Goal: Information Seeking & Learning: Compare options

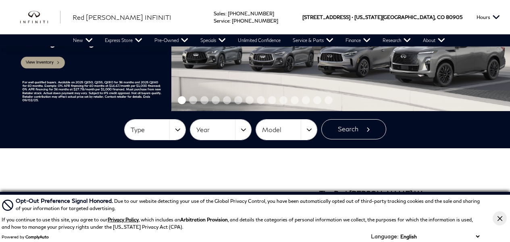
scroll to position [202, 0]
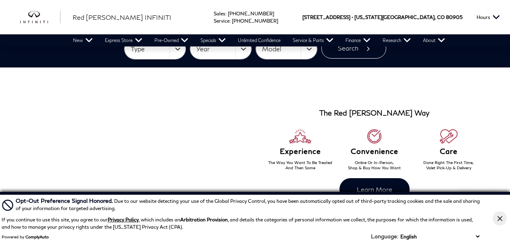
click at [501, 216] on icon "Close Button" at bounding box center [500, 218] width 5 height 5
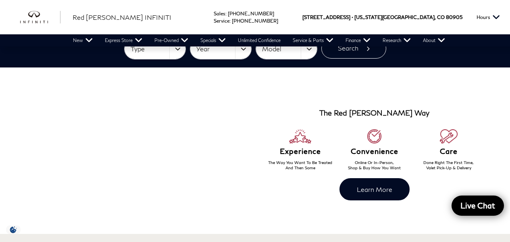
scroll to position [121, 0]
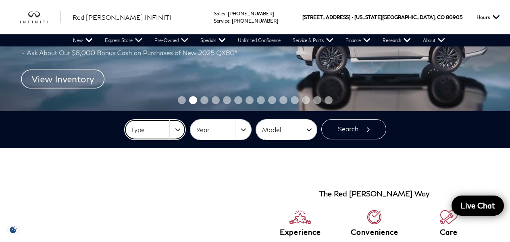
click at [180, 127] on button "Type" at bounding box center [155, 129] width 61 height 20
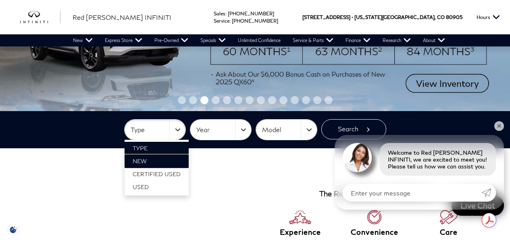
click at [144, 164] on link "New" at bounding box center [157, 160] width 64 height 13
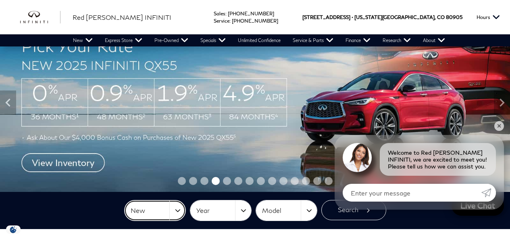
scroll to position [81, 0]
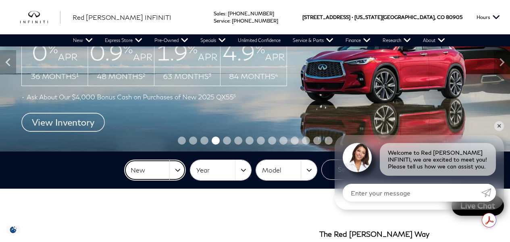
click at [176, 173] on button "New" at bounding box center [155, 170] width 61 height 20
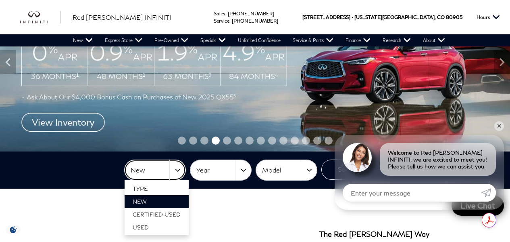
click at [176, 173] on button "New" at bounding box center [155, 170] width 61 height 20
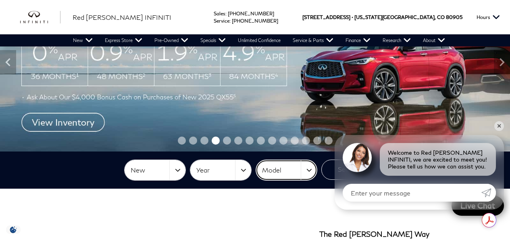
click at [315, 171] on button "Model" at bounding box center [286, 170] width 61 height 20
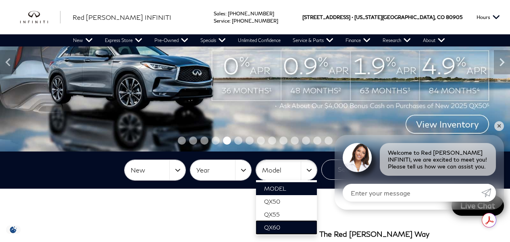
click at [276, 224] on span "QX60" at bounding box center [272, 226] width 16 height 7
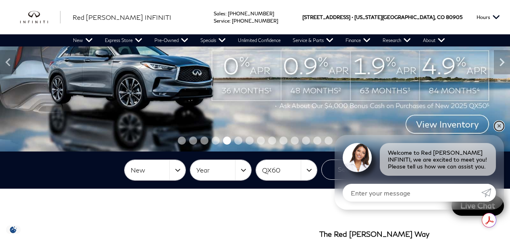
click at [501, 124] on link "✕" at bounding box center [500, 126] width 10 height 10
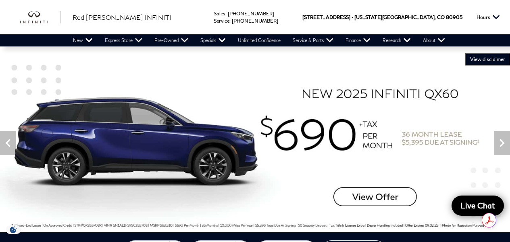
scroll to position [40, 0]
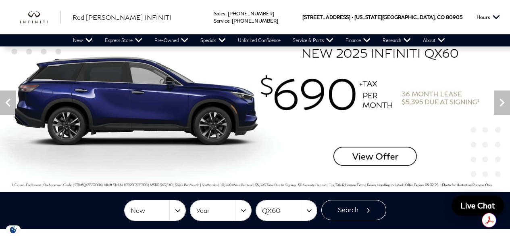
click at [389, 159] on img at bounding box center [255, 102] width 510 height 179
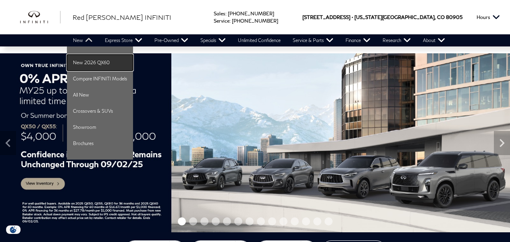
click at [121, 64] on link "New 2026 QX60" at bounding box center [100, 62] width 66 height 16
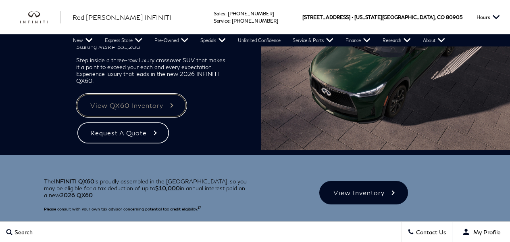
click at [161, 108] on link "View QX60 Inventory" at bounding box center [131, 105] width 111 height 23
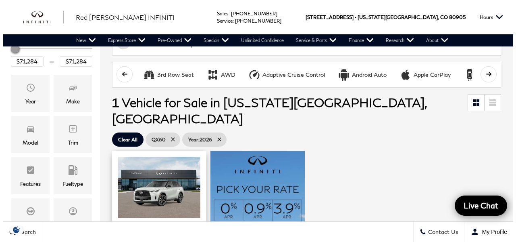
scroll to position [121, 0]
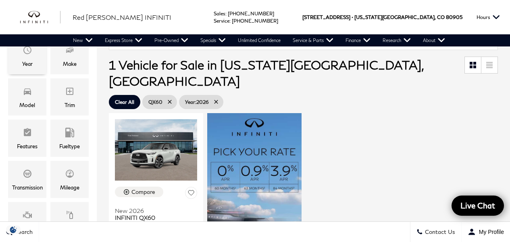
click at [17, 61] on div "Year" at bounding box center [27, 55] width 38 height 37
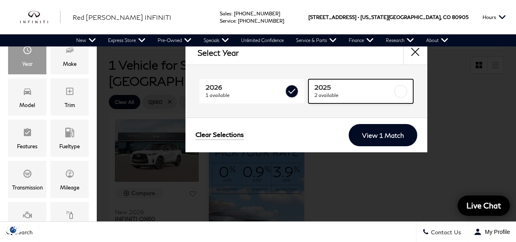
click at [341, 100] on link "2025 2 available" at bounding box center [361, 91] width 105 height 24
checkbox input "true"
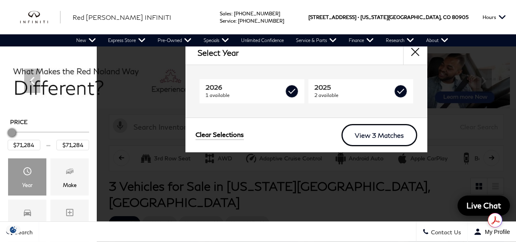
click at [375, 134] on link "View 3 Matches" at bounding box center [380, 135] width 76 height 22
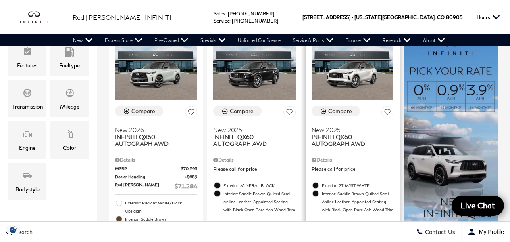
scroll to position [161, 0]
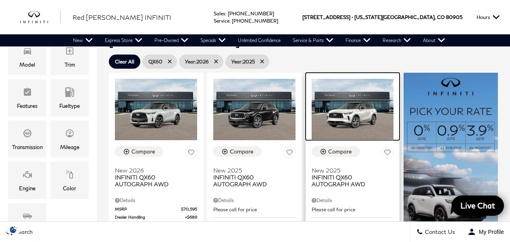
click at [353, 91] on img at bounding box center [353, 110] width 82 height 62
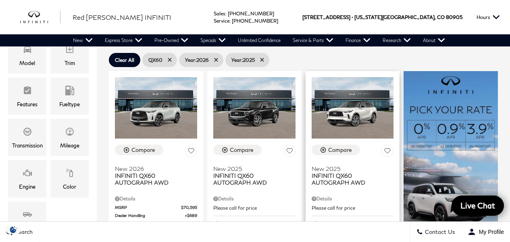
scroll to position [161, 0]
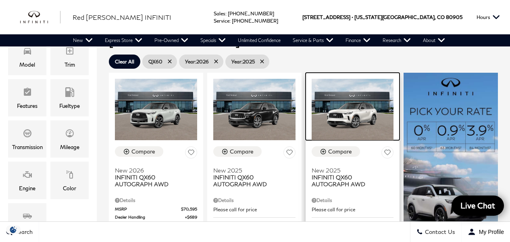
click at [329, 80] on img at bounding box center [353, 110] width 82 height 62
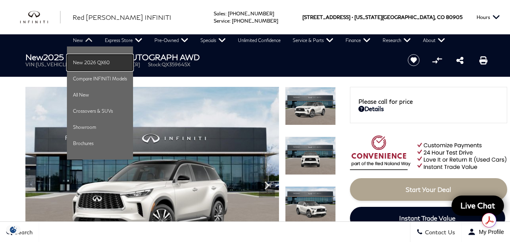
click at [94, 68] on link "New 2026 QX60" at bounding box center [100, 62] width 66 height 16
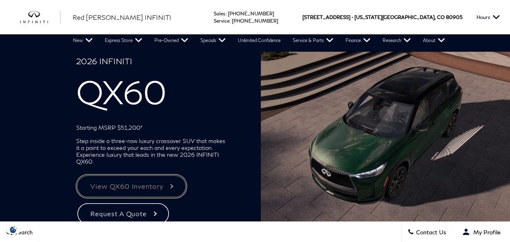
click at [148, 193] on link "View QX60 Inventory" at bounding box center [131, 185] width 111 height 23
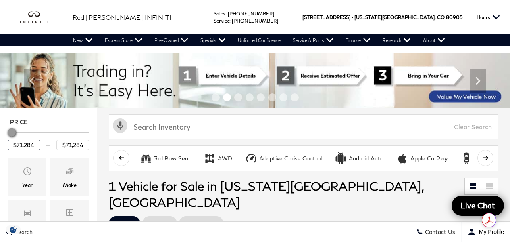
drag, startPoint x: 33, startPoint y: 144, endPoint x: 12, endPoint y: 140, distance: 21.6
click at [12, 140] on input "$71,284" at bounding box center [24, 145] width 33 height 10
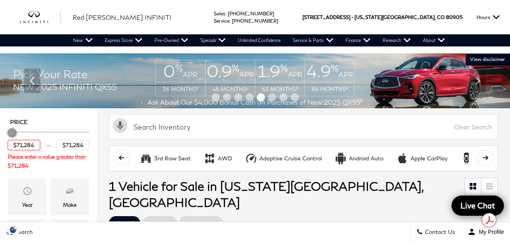
drag, startPoint x: 36, startPoint y: 147, endPoint x: 1, endPoint y: 148, distance: 35.5
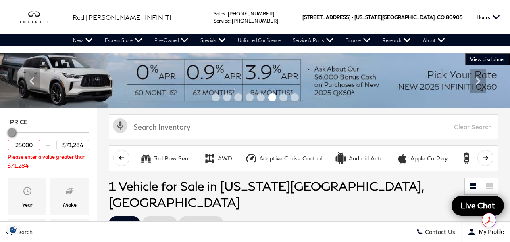
type input "$71,284"
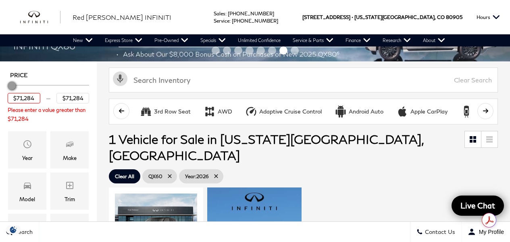
scroll to position [81, 0]
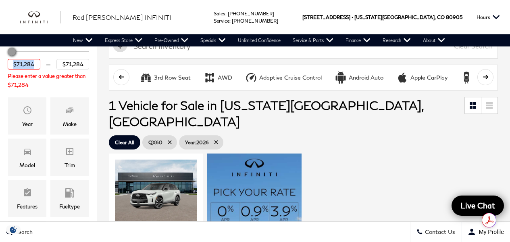
drag, startPoint x: 42, startPoint y: 61, endPoint x: 29, endPoint y: 64, distance: 12.5
click at [29, 64] on div "$71,284 $71,284" at bounding box center [48, 64] width 81 height 10
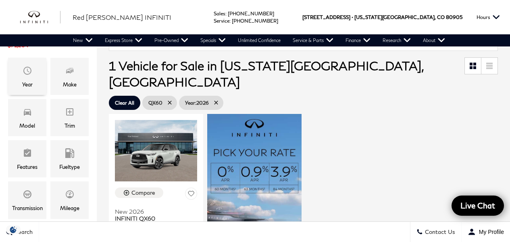
scroll to position [0, 0]
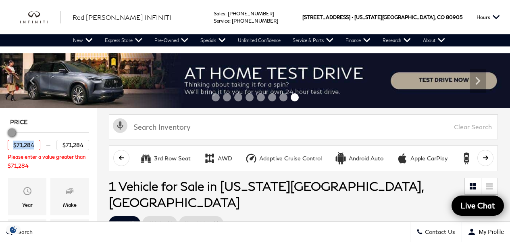
drag, startPoint x: 13, startPoint y: 129, endPoint x: 43, endPoint y: 128, distance: 30.3
click at [43, 129] on div "Price" at bounding box center [48, 132] width 81 height 14
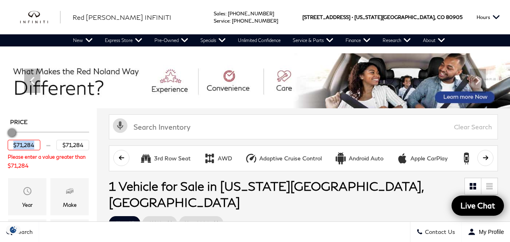
click at [51, 138] on div "Price" at bounding box center [48, 132] width 81 height 14
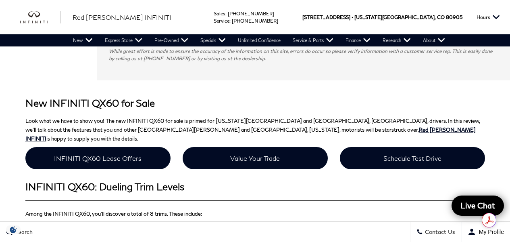
scroll to position [524, 0]
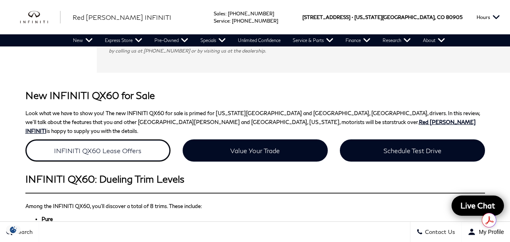
click at [101, 139] on link "INFINITI QX60 Lease Offers" at bounding box center [97, 150] width 145 height 22
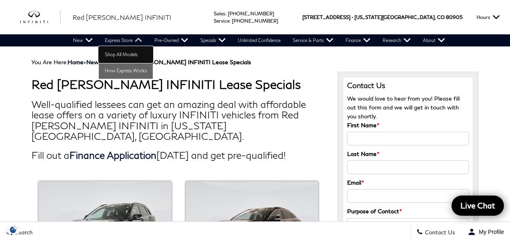
click at [124, 57] on link "Shop All Models" at bounding box center [126, 54] width 54 height 16
